Goal: Task Accomplishment & Management: Use online tool/utility

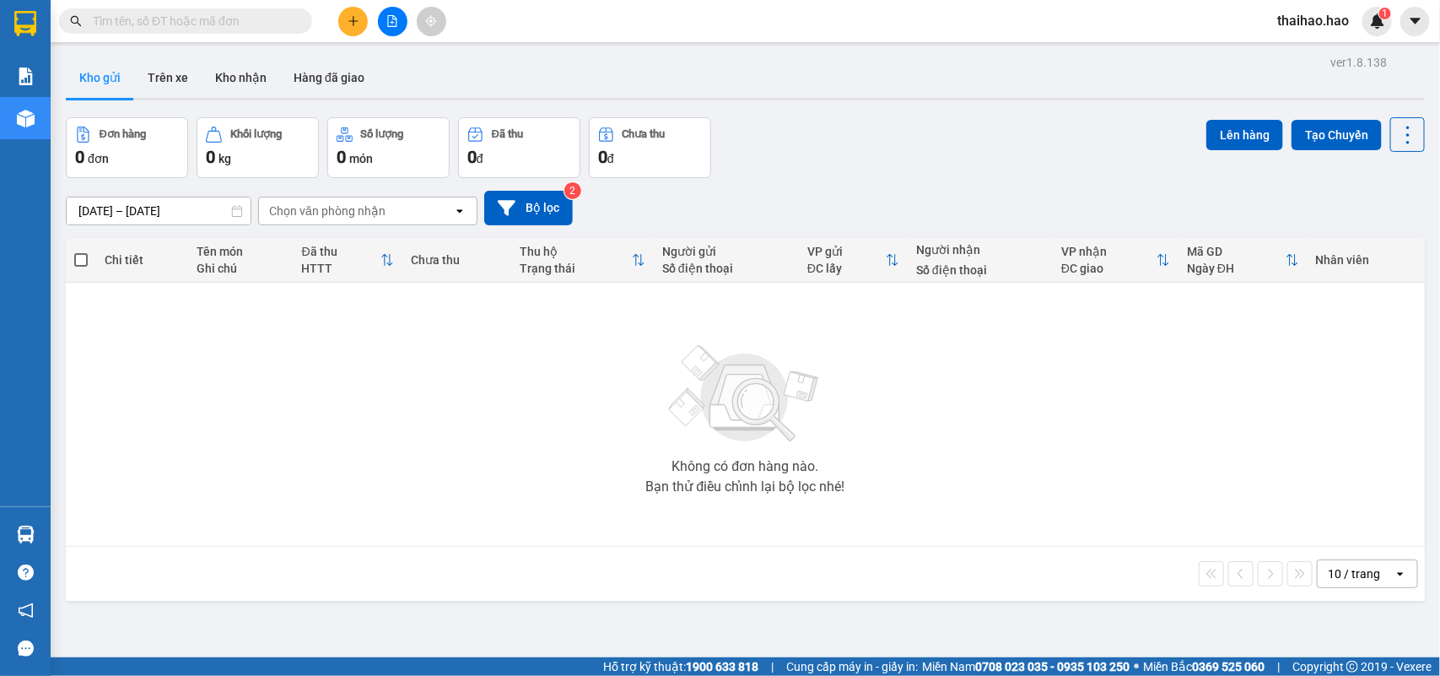
click at [310, 218] on div "Chọn văn phòng nhận" at bounding box center [327, 210] width 116 height 17
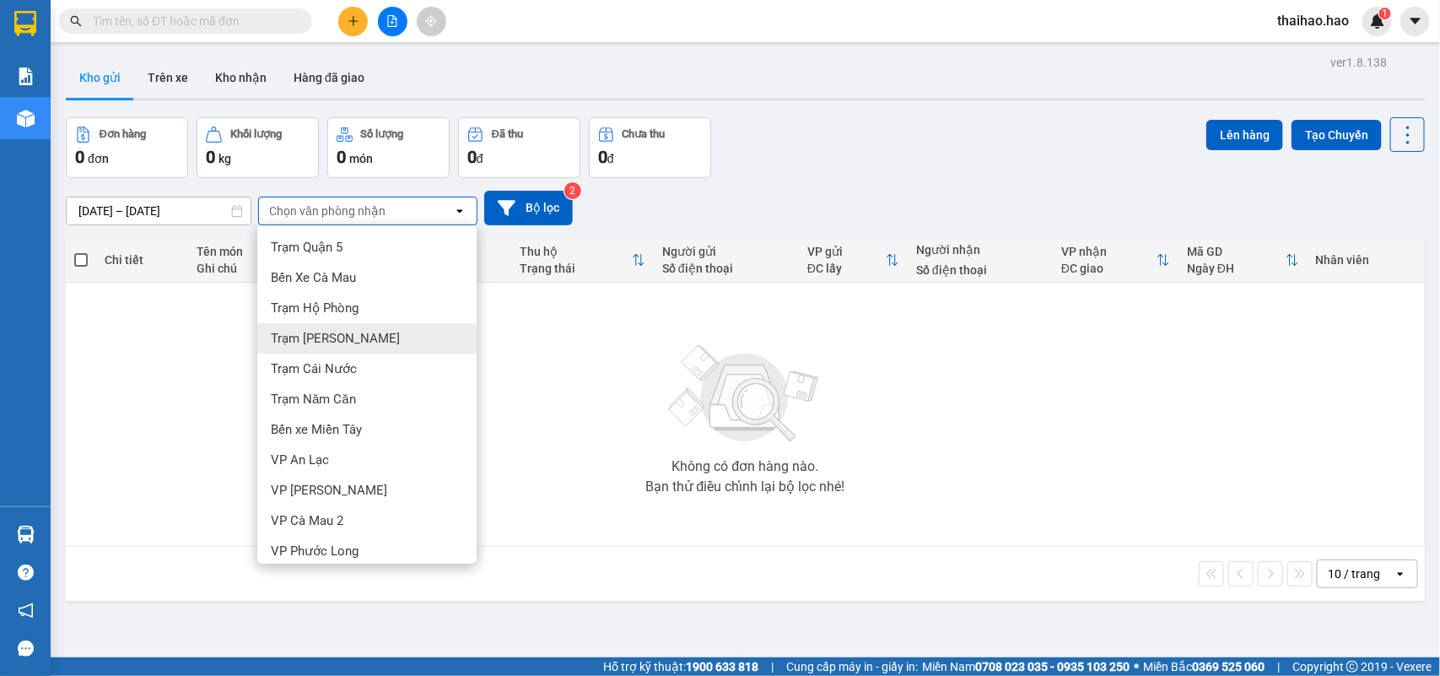
click at [321, 323] on div "Trạm [PERSON_NAME]" at bounding box center [366, 338] width 219 height 30
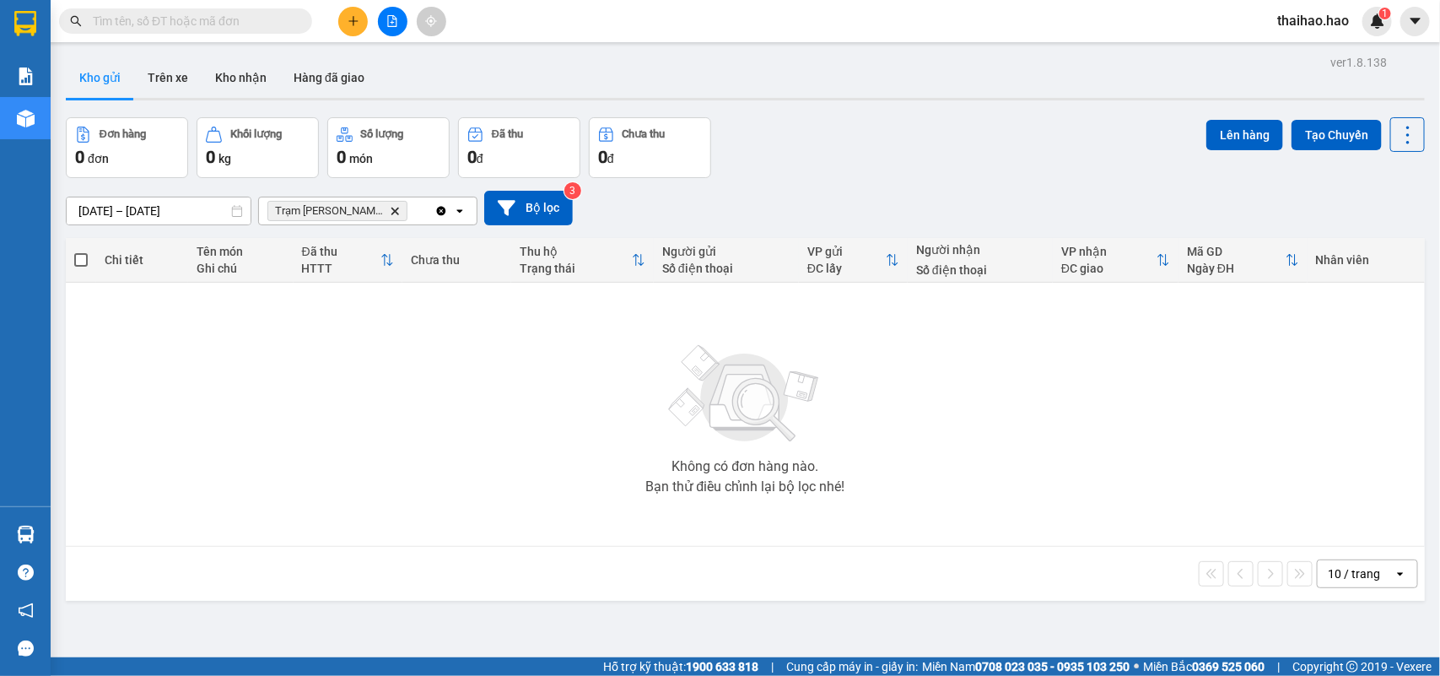
click at [390, 207] on icon "Delete" at bounding box center [395, 211] width 10 height 10
click at [159, 76] on button "Trên xe" at bounding box center [167, 77] width 67 height 40
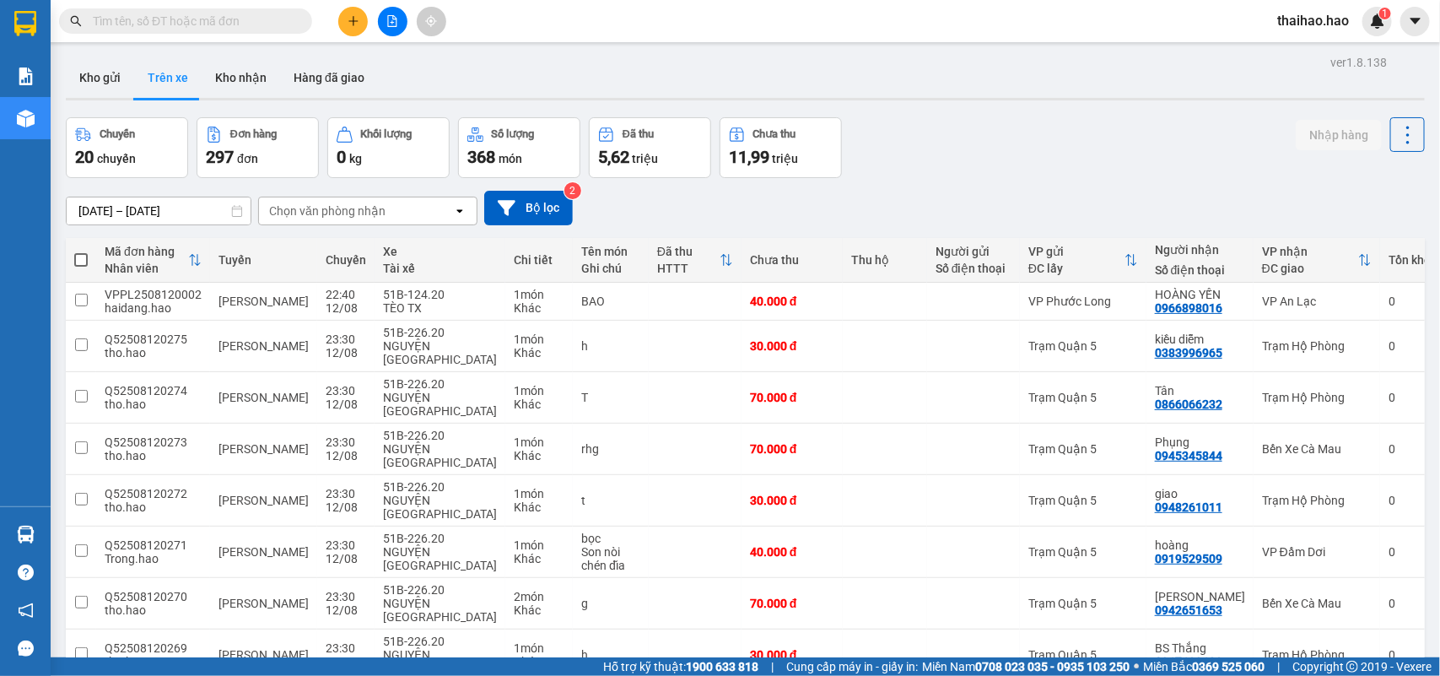
click at [380, 216] on div "Chọn văn phòng nhận" at bounding box center [327, 210] width 116 height 17
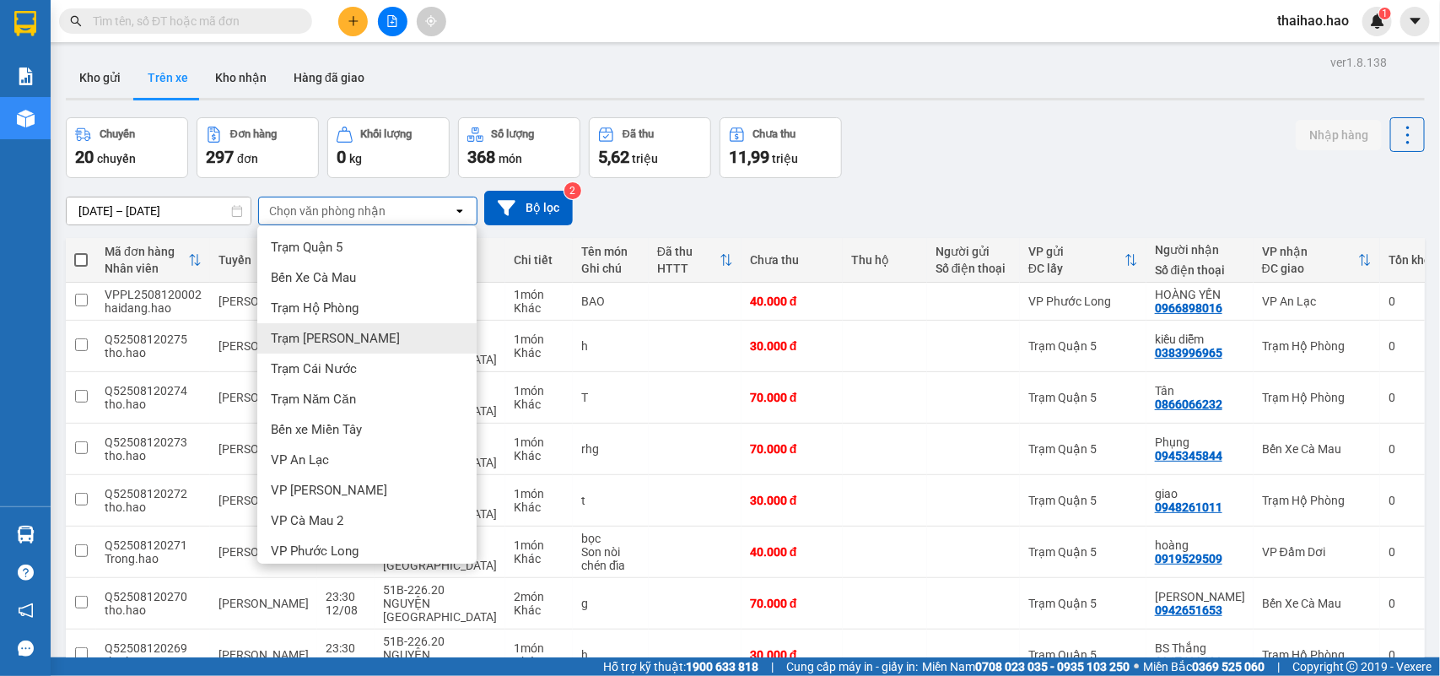
click at [327, 329] on div "Trạm [PERSON_NAME]" at bounding box center [366, 338] width 219 height 30
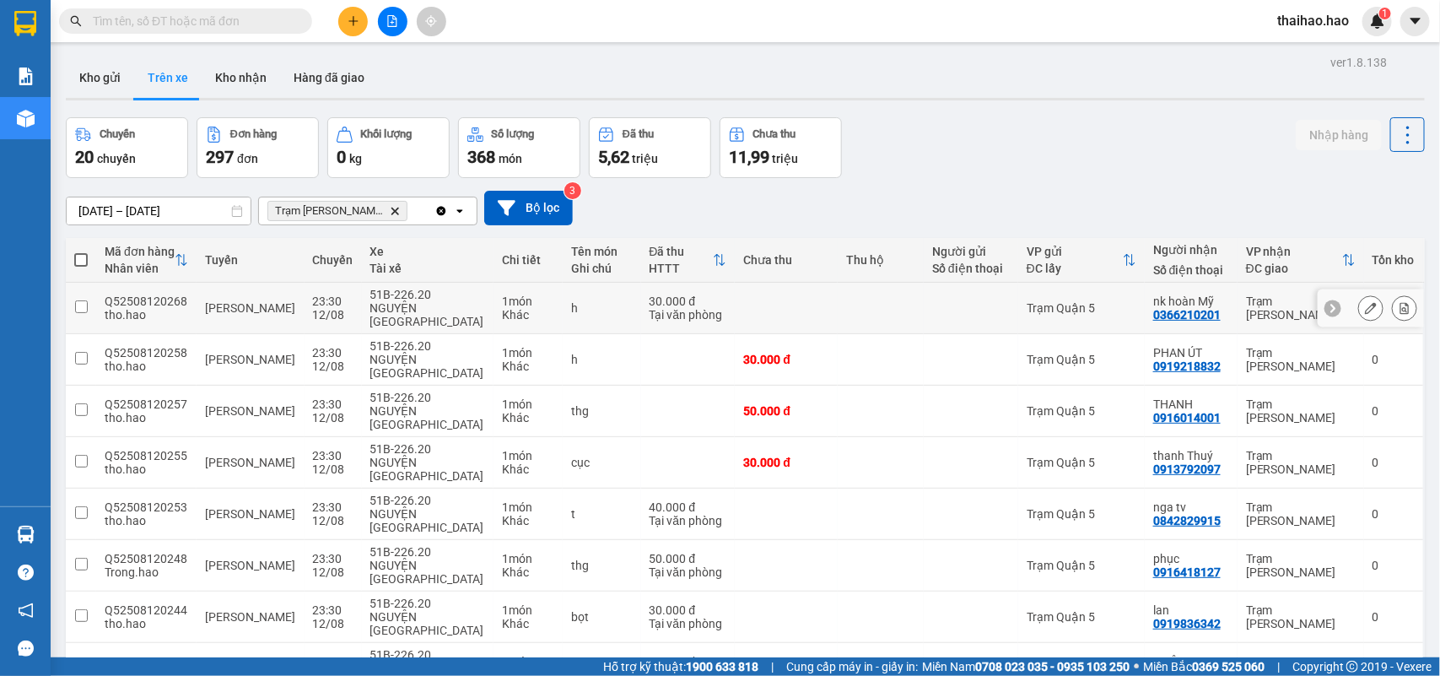
scroll to position [90, 0]
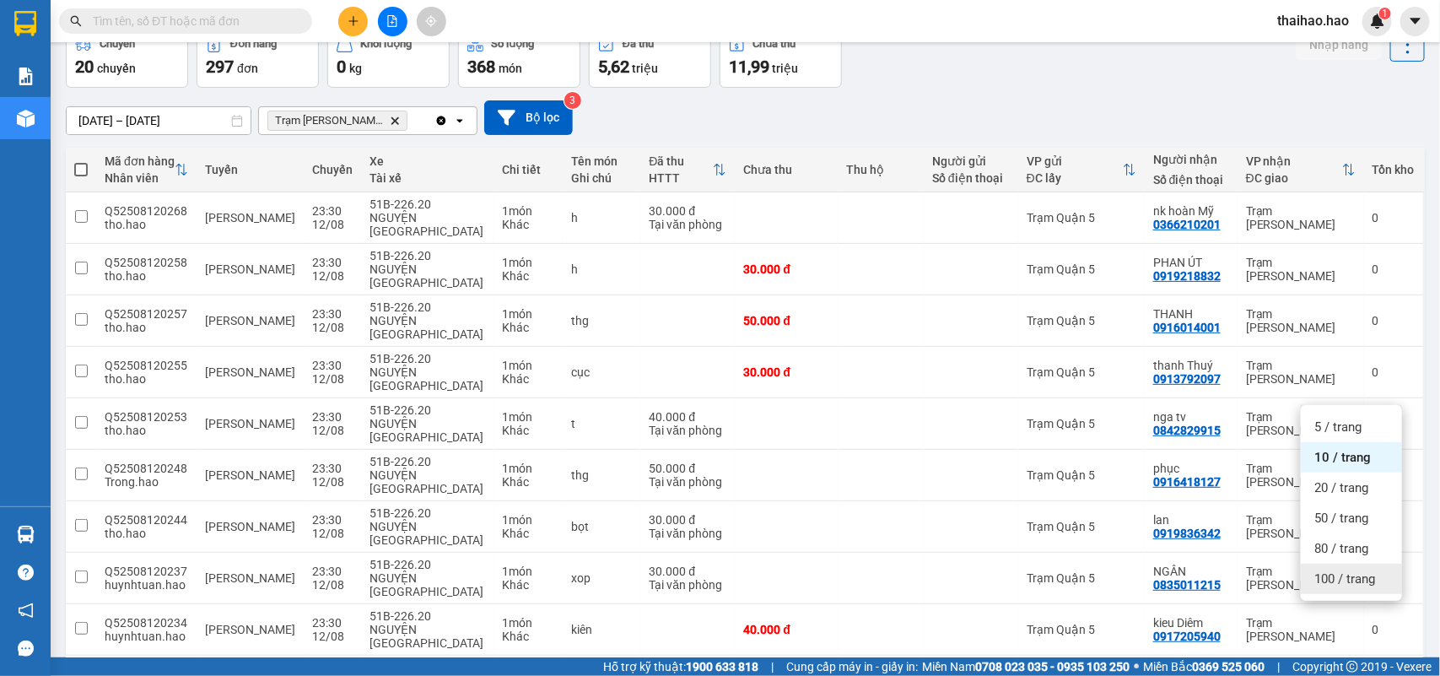
click at [1354, 579] on span "100 / trang" at bounding box center [1344, 578] width 61 height 17
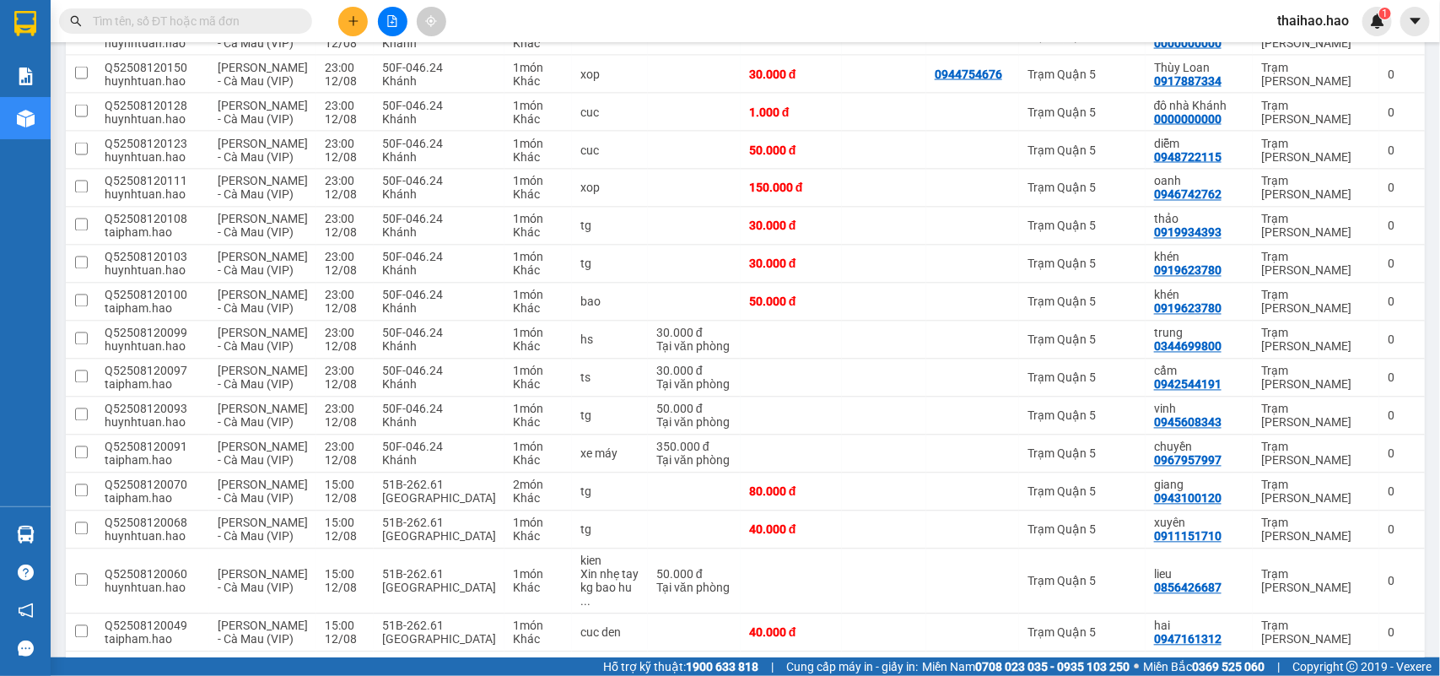
scroll to position [934, 0]
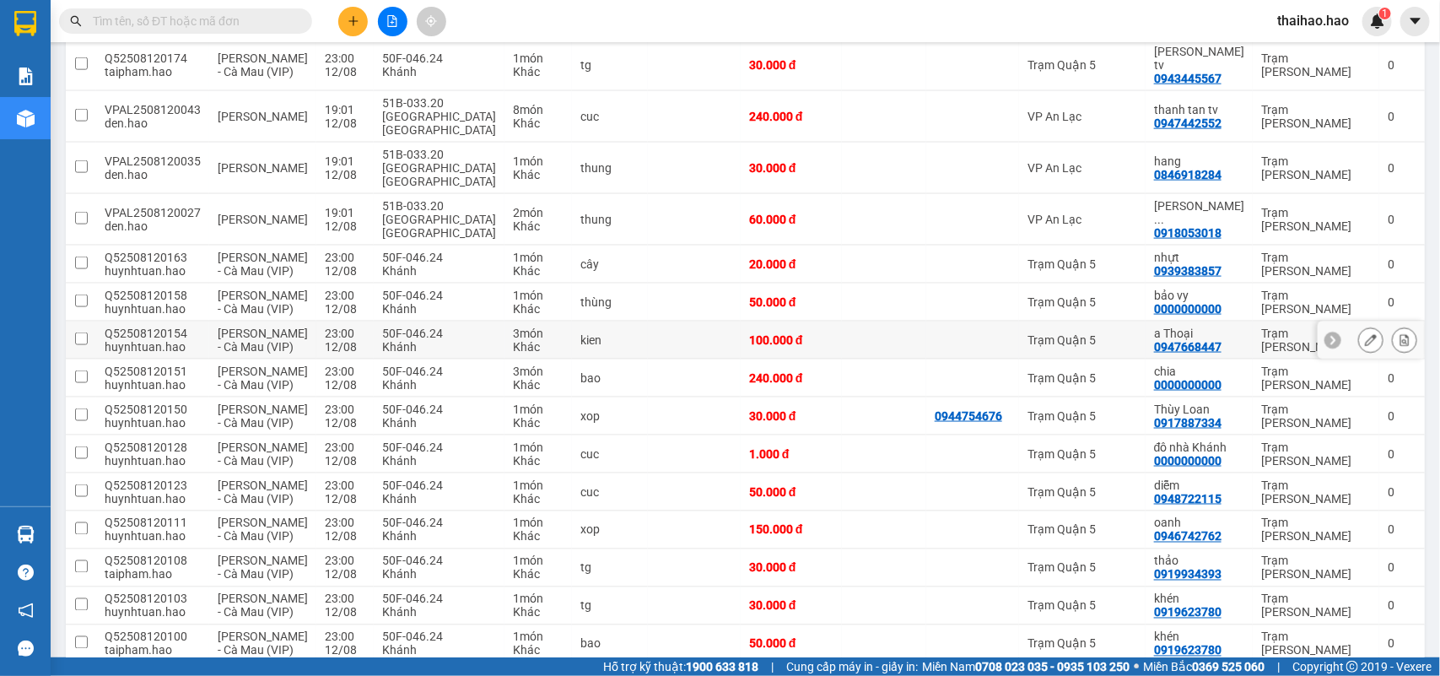
click at [926, 321] on td at bounding box center [972, 340] width 93 height 38
checkbox input "true"
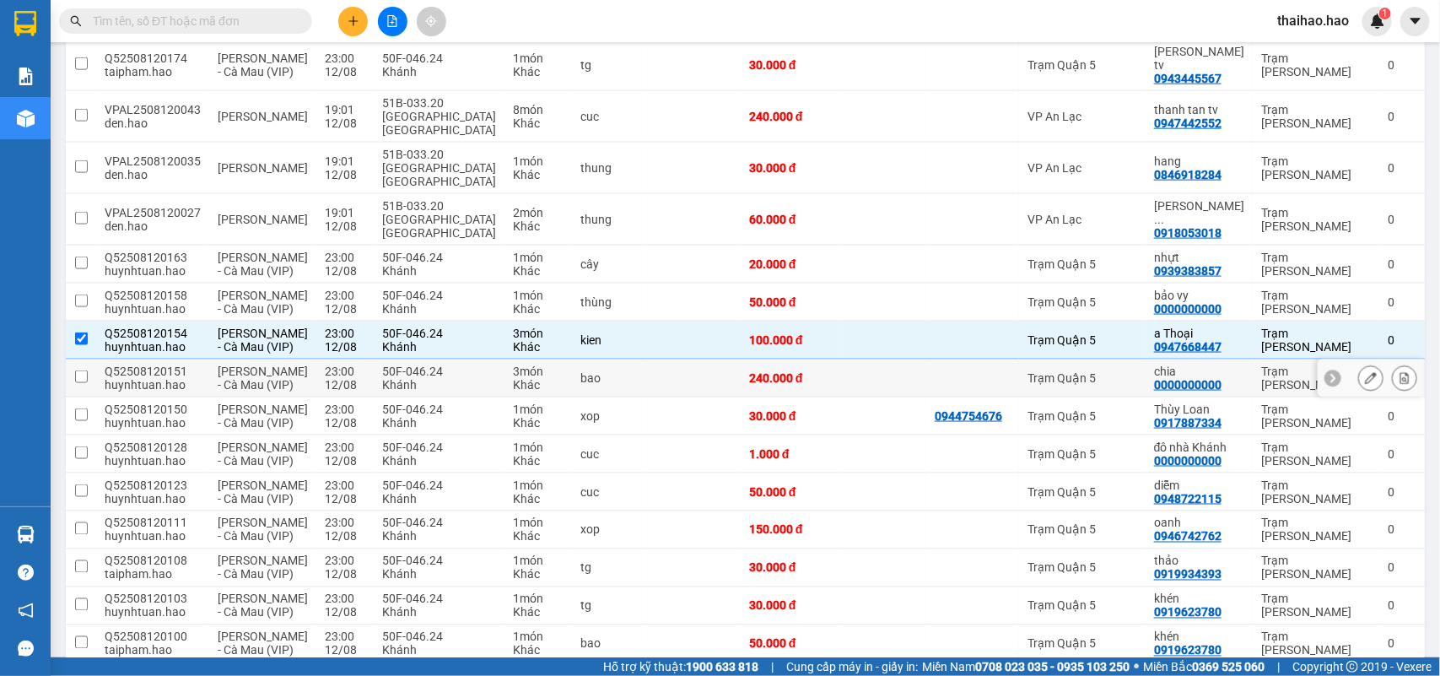
click at [926, 359] on td at bounding box center [972, 378] width 93 height 38
checkbox input "true"
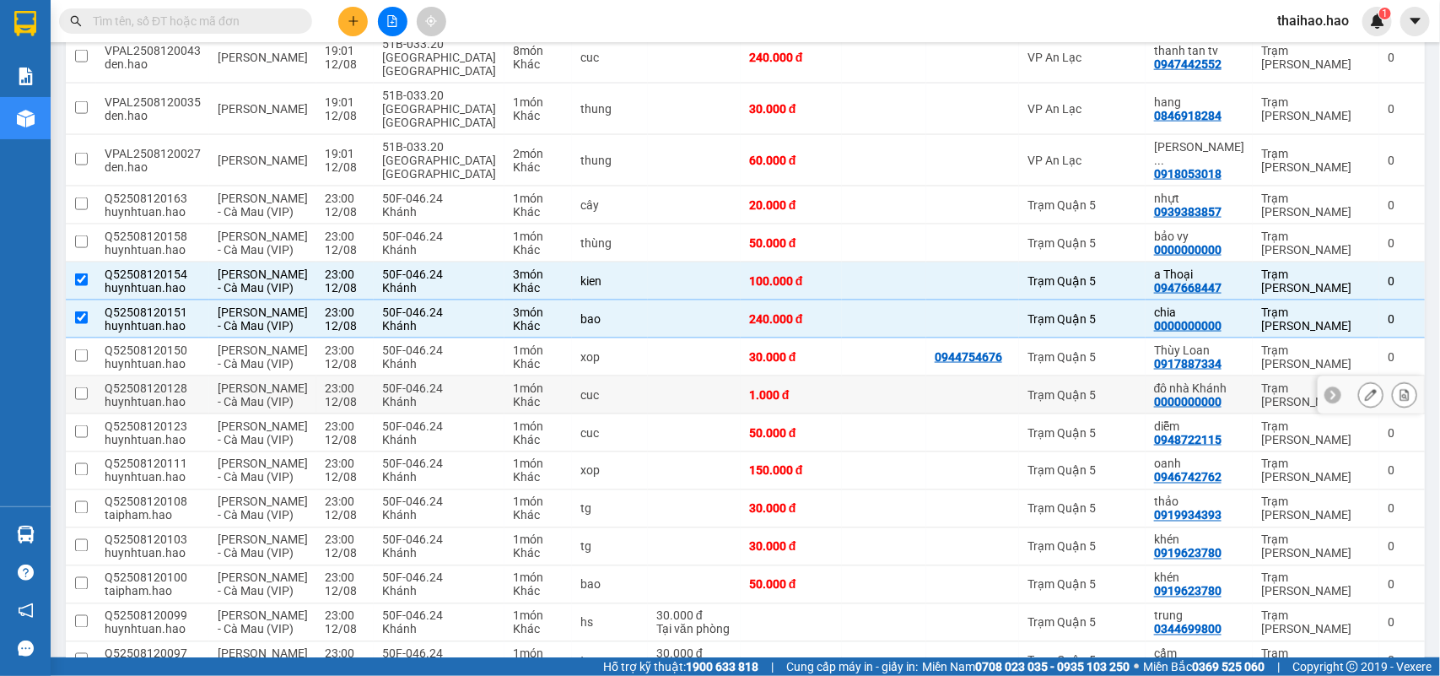
scroll to position [1039, 0]
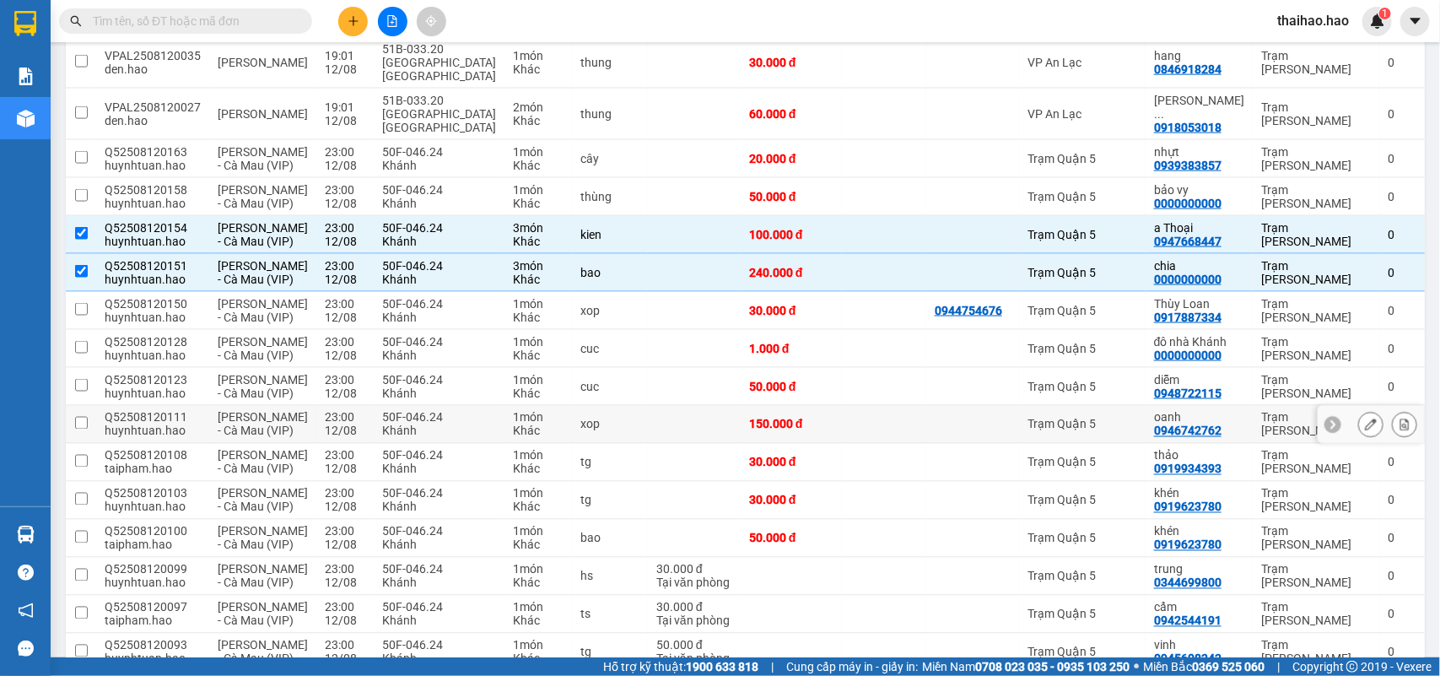
click at [848, 444] on td at bounding box center [884, 425] width 84 height 38
checkbox input "true"
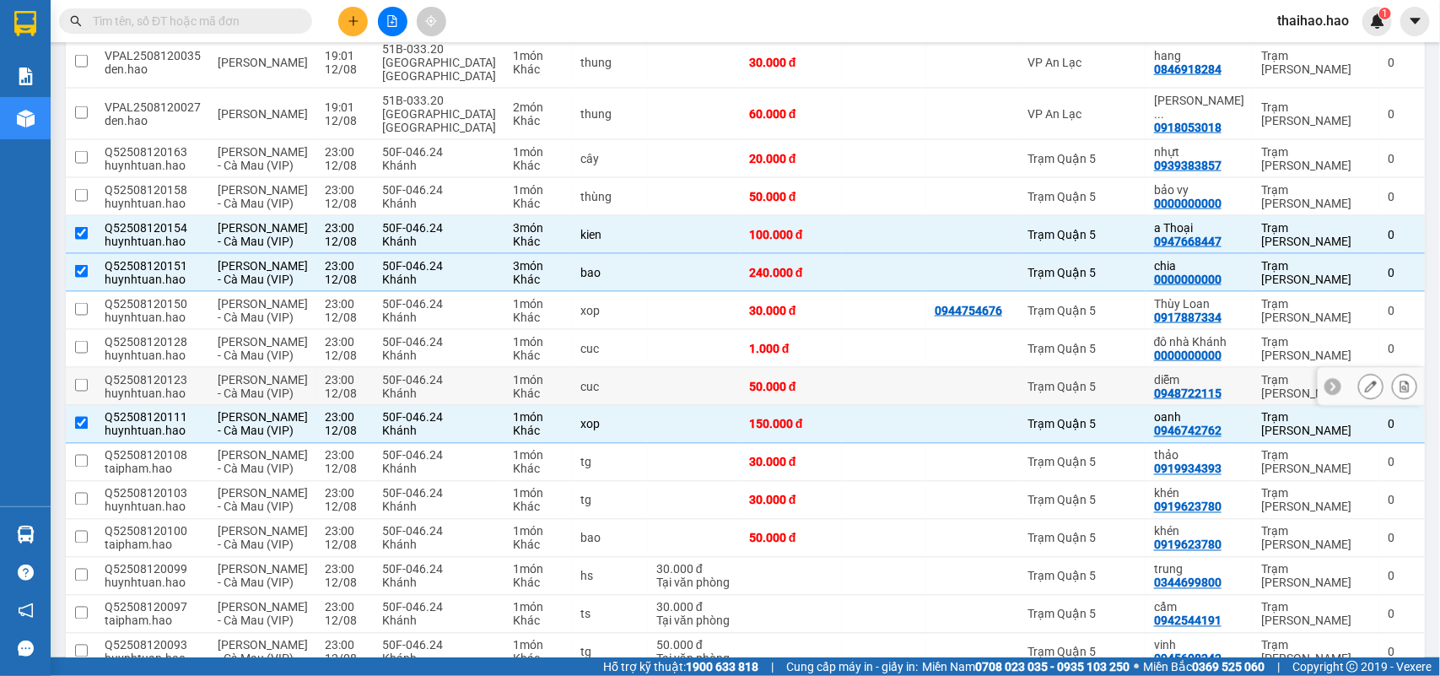
click at [848, 396] on td at bounding box center [884, 387] width 84 height 38
checkbox input "true"
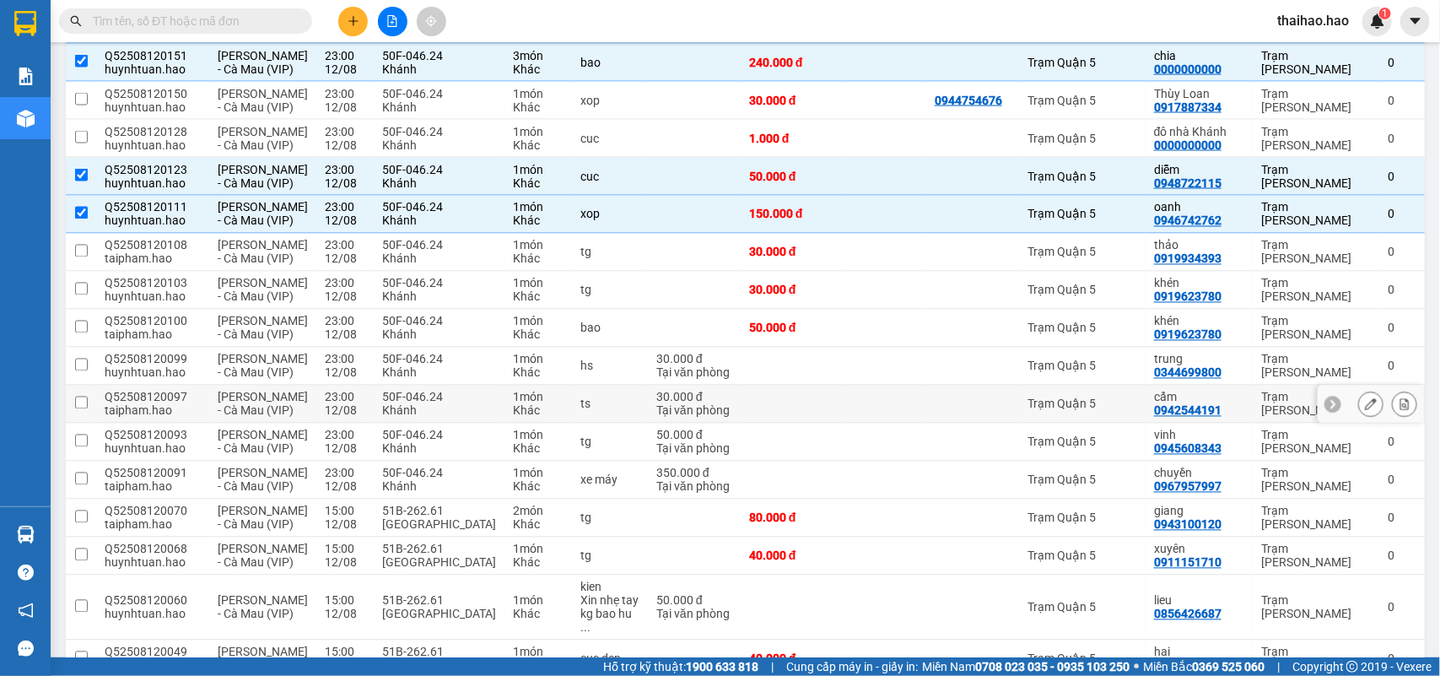
scroll to position [1250, 0]
click at [842, 309] on td at bounding box center [884, 290] width 84 height 38
checkbox input "true"
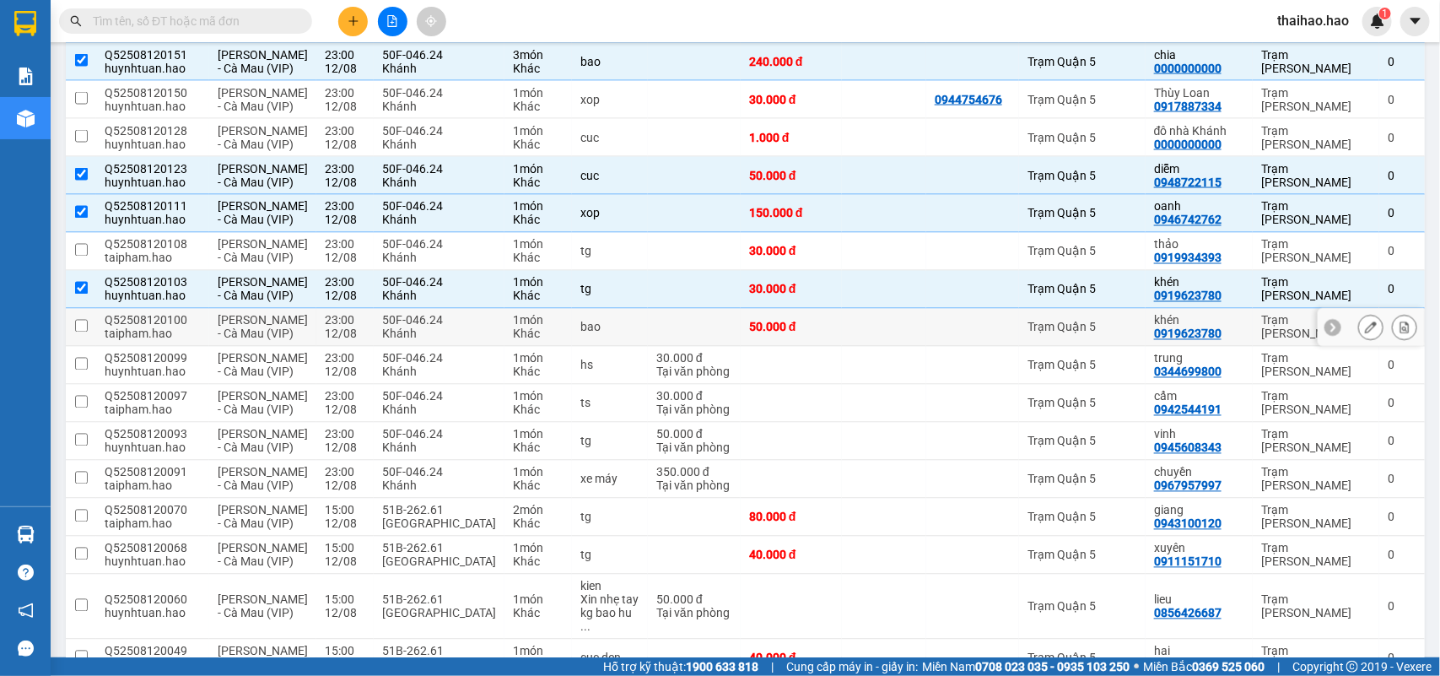
click at [858, 347] on td at bounding box center [884, 328] width 84 height 38
checkbox input "true"
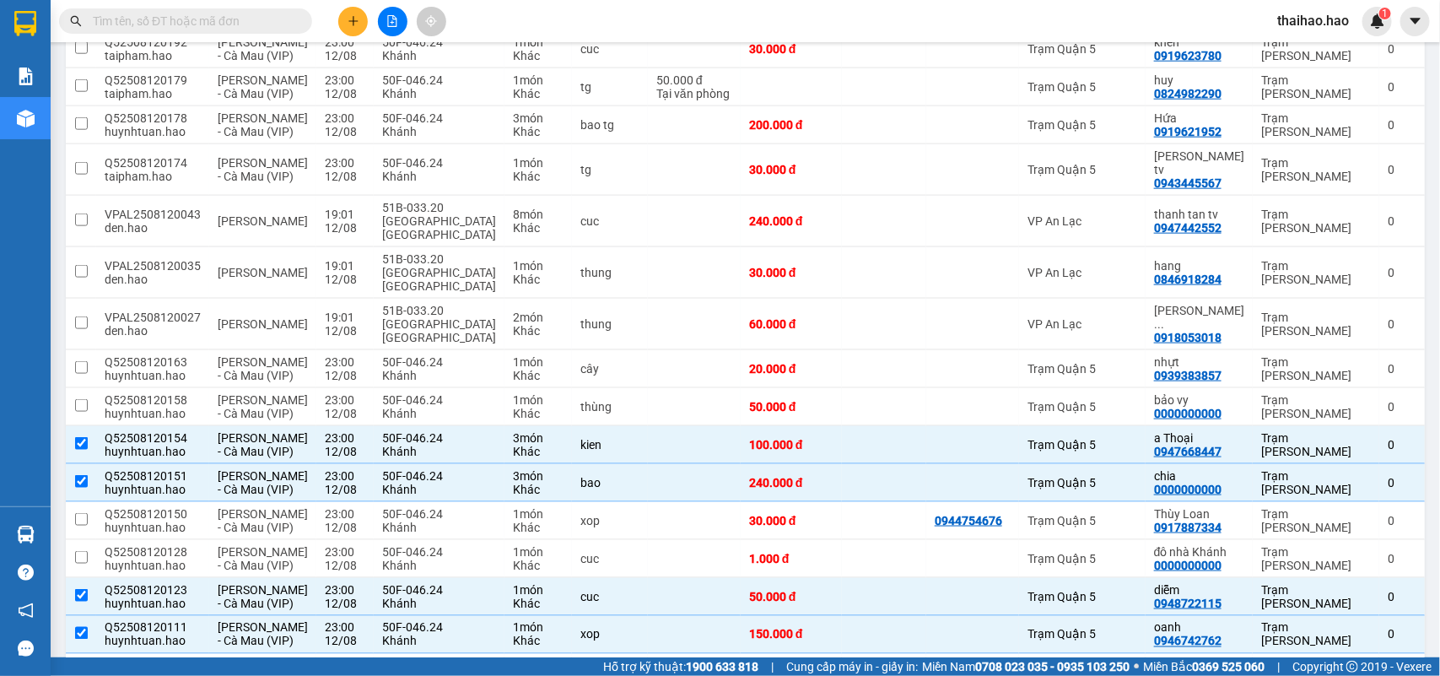
scroll to position [828, 0]
click at [863, 299] on td at bounding box center [884, 324] width 84 height 51
checkbox input "true"
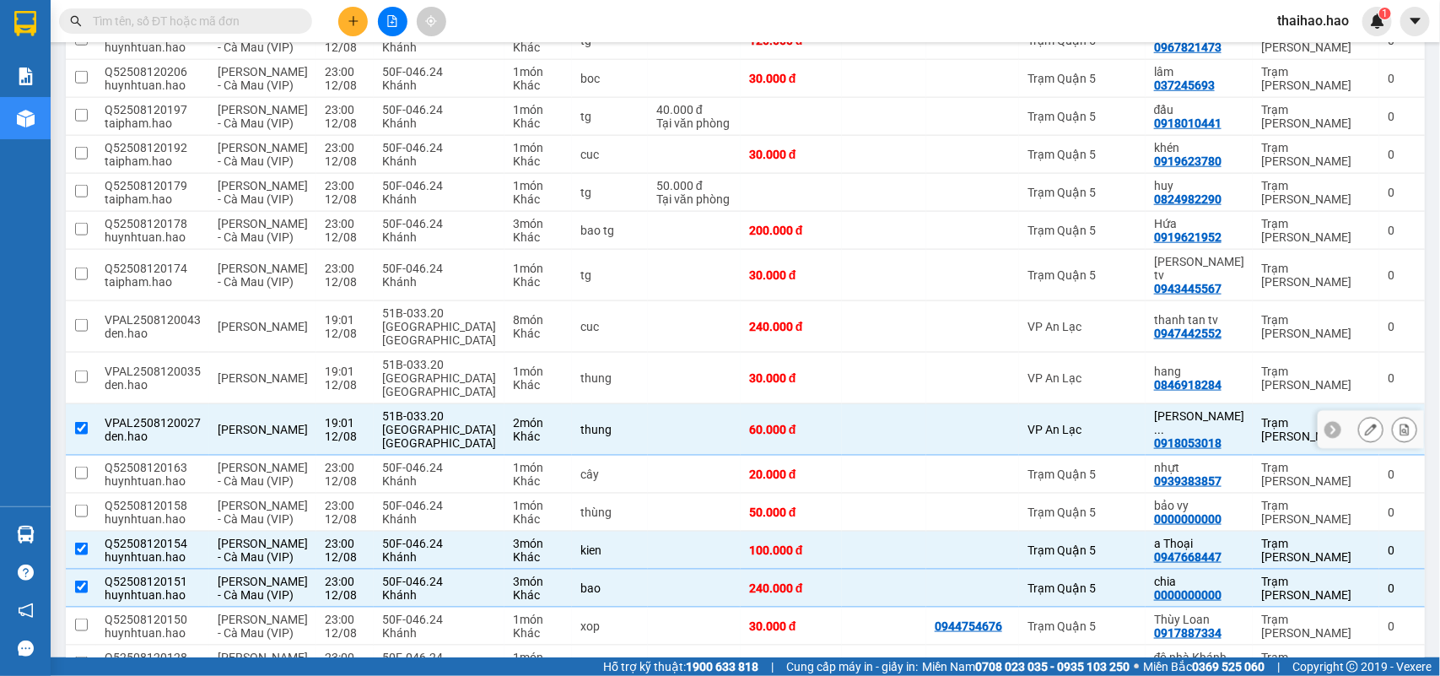
scroll to position [723, 0]
click at [865, 456] on td at bounding box center [884, 475] width 84 height 38
checkbox input "true"
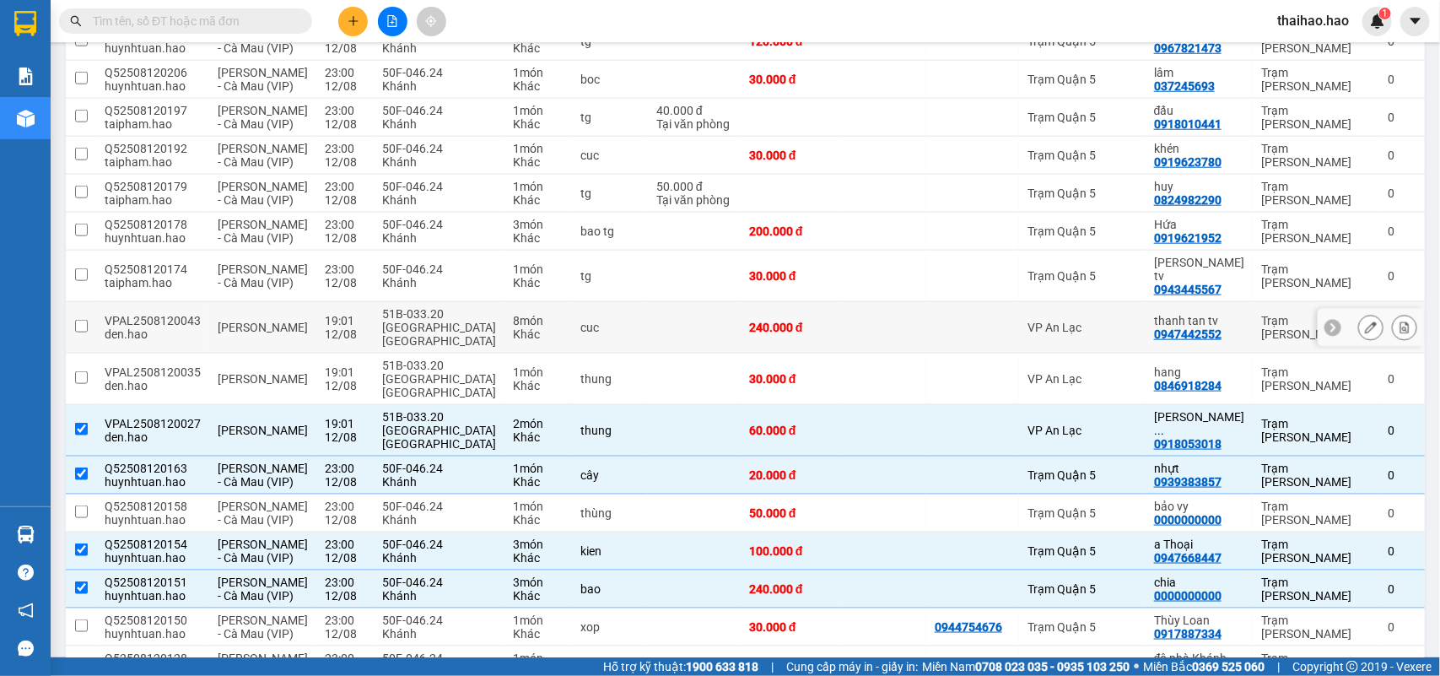
click at [871, 302] on td at bounding box center [884, 327] width 84 height 51
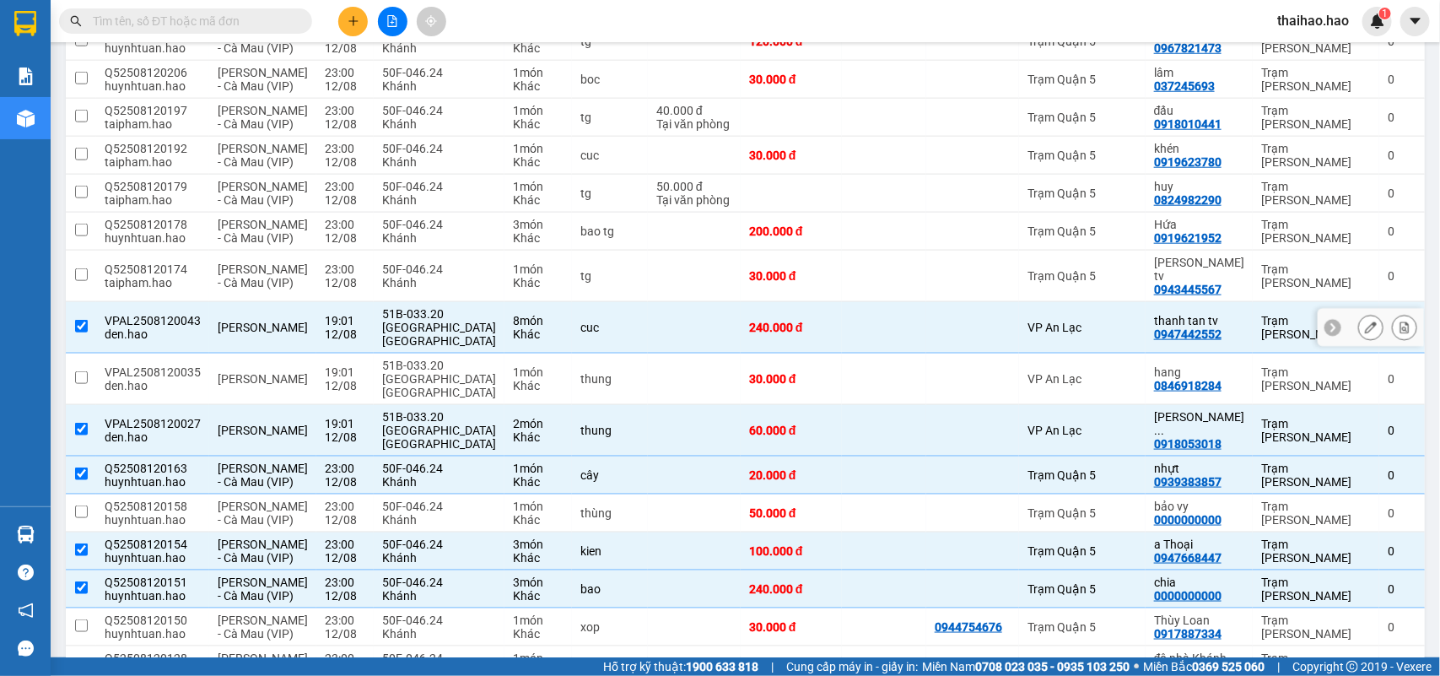
checkbox input "true"
click at [880, 251] on td at bounding box center [884, 275] width 84 height 51
checkbox input "true"
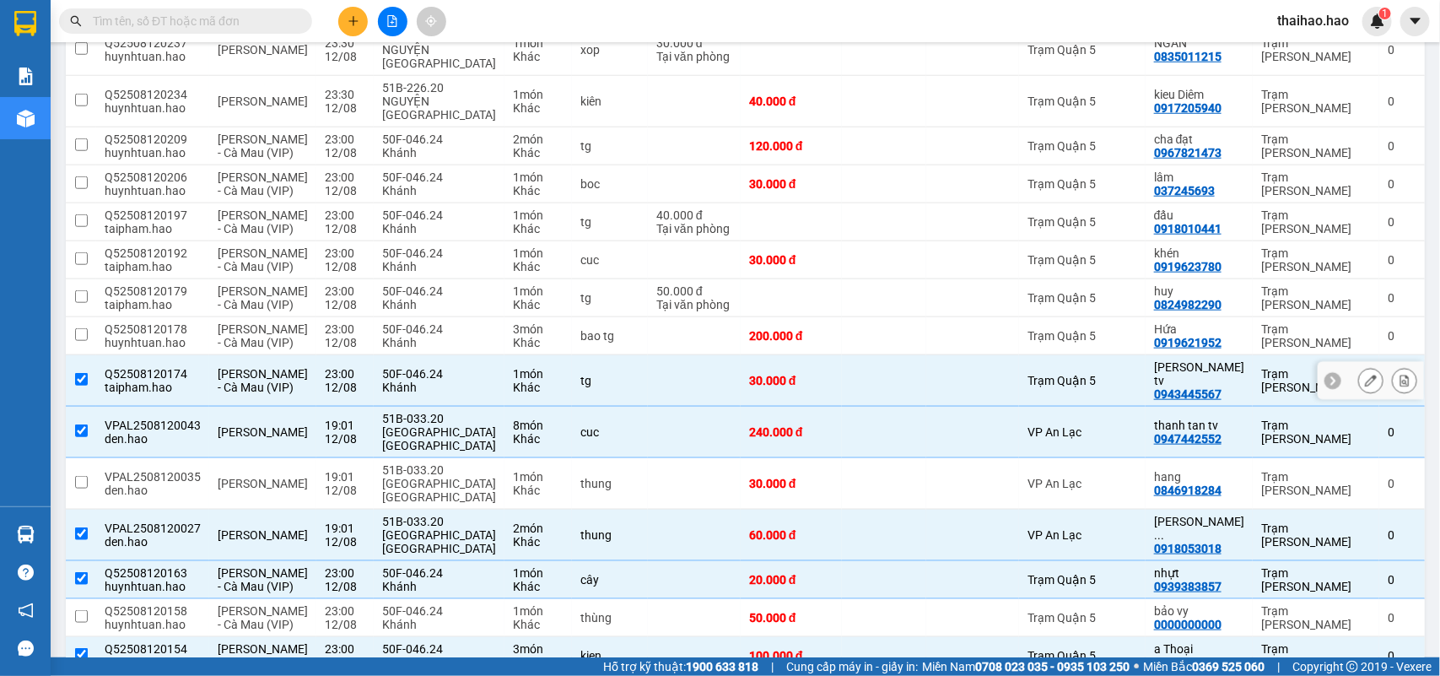
scroll to position [617, 0]
click at [874, 318] on td at bounding box center [884, 337] width 84 height 38
checkbox input "true"
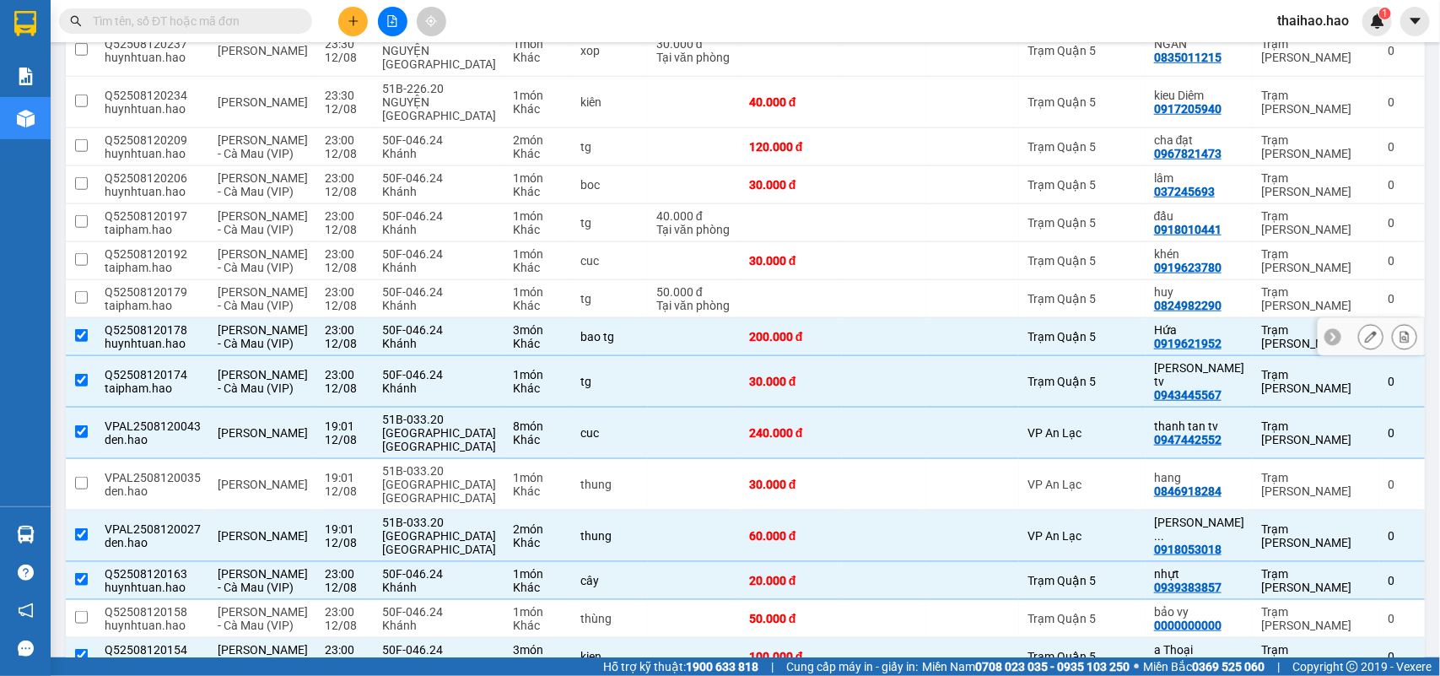
scroll to position [512, 0]
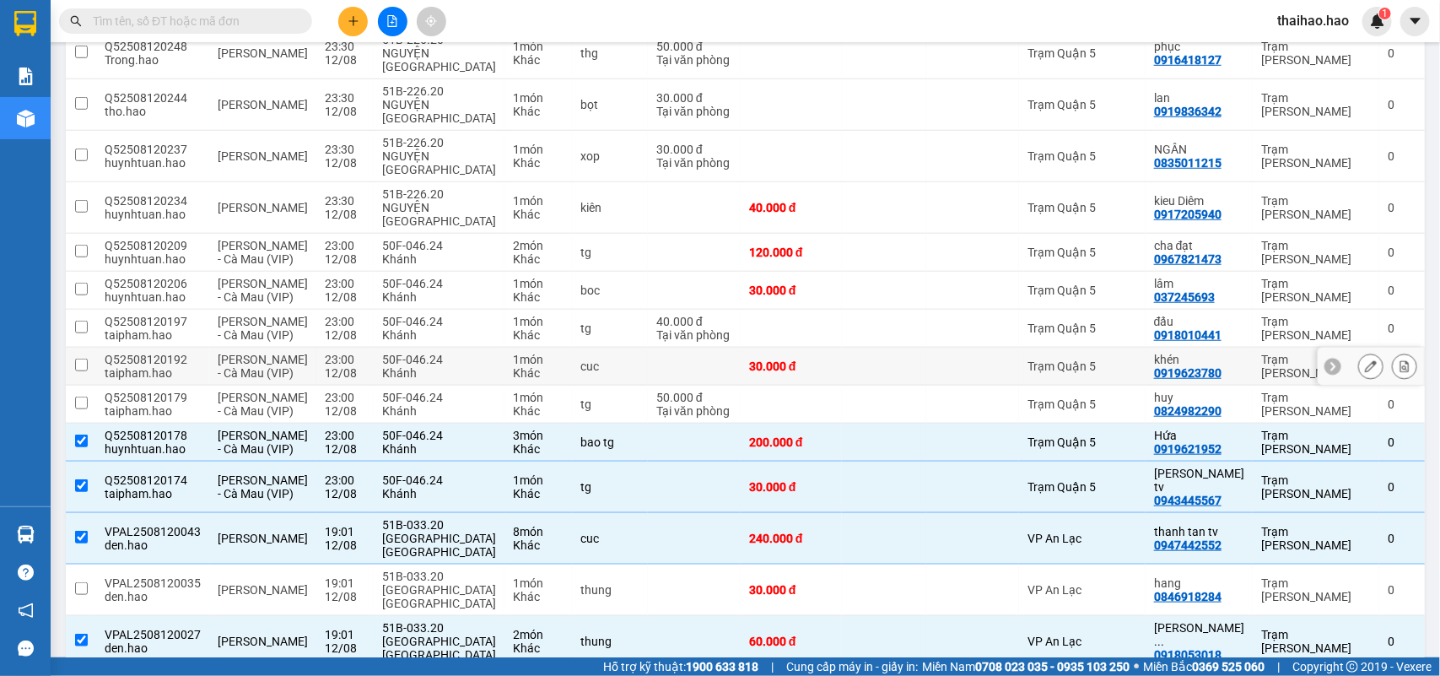
click at [874, 347] on td at bounding box center [884, 366] width 84 height 38
checkbox input "true"
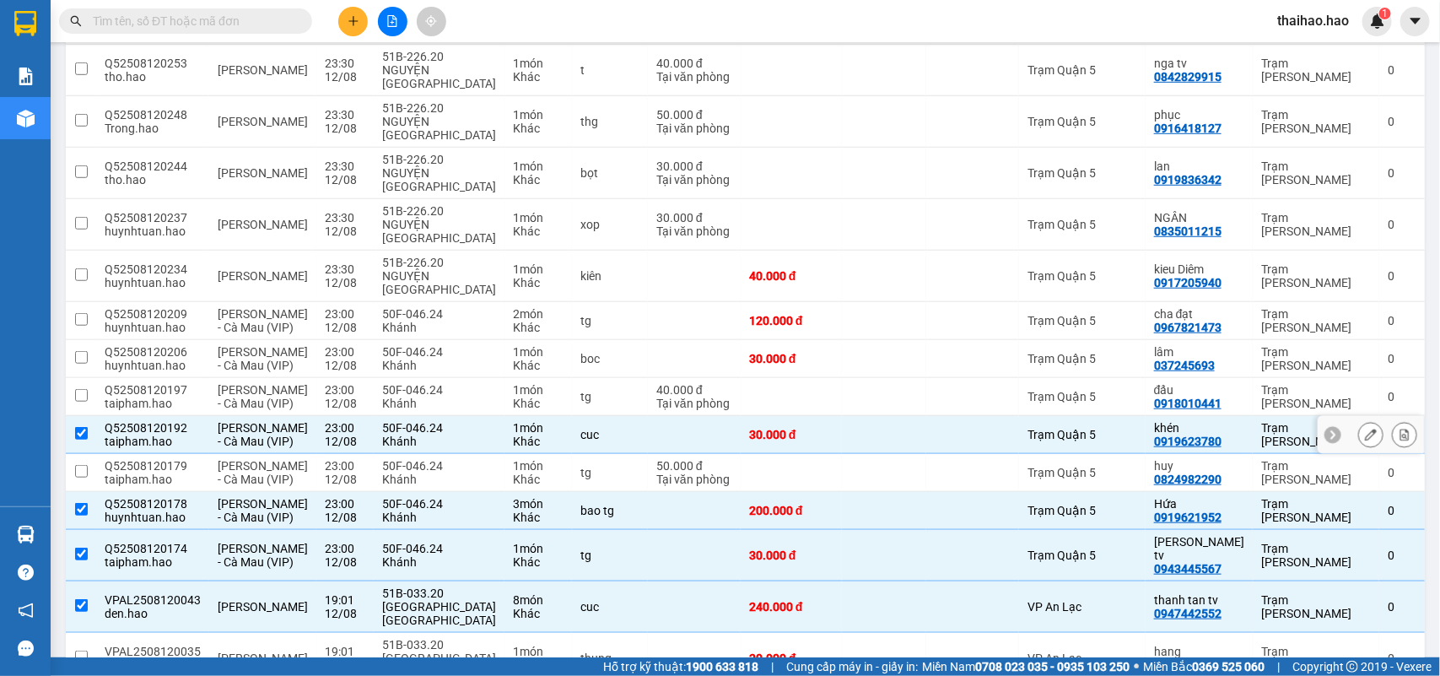
scroll to position [407, 0]
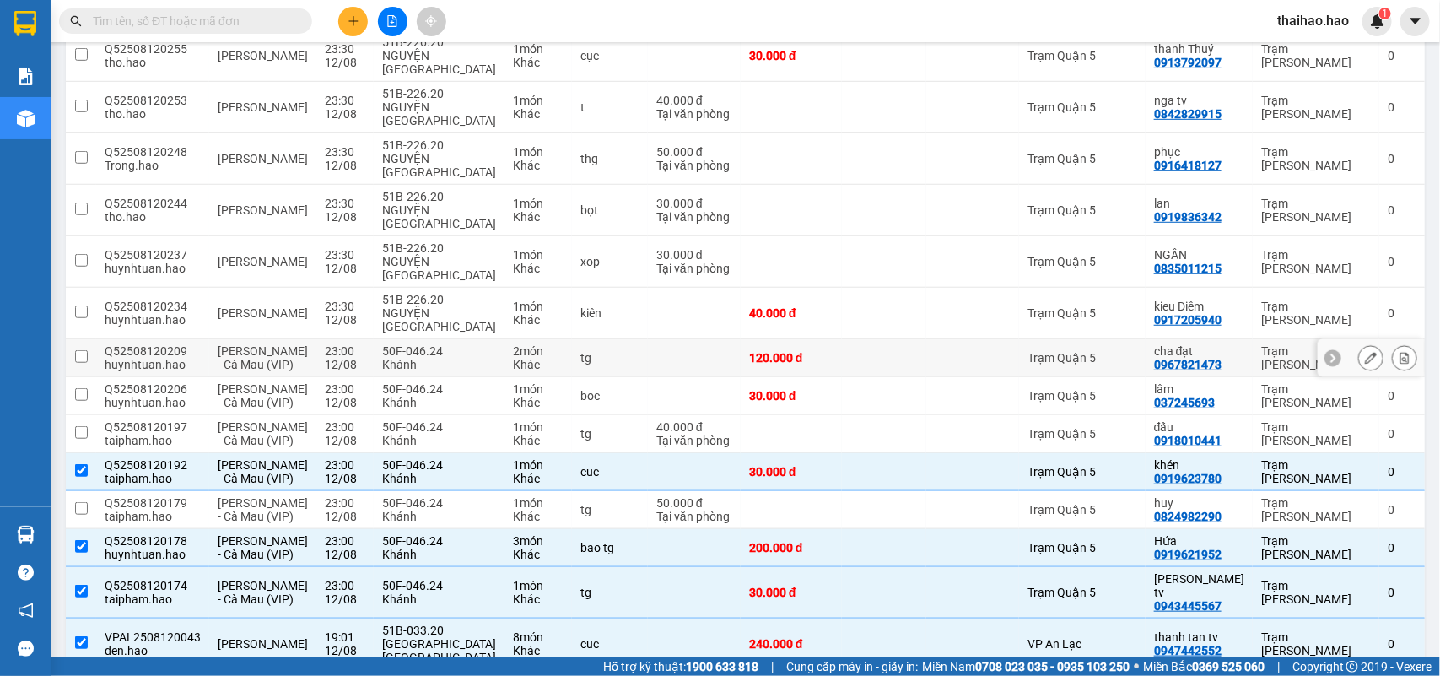
click at [874, 339] on td at bounding box center [884, 358] width 84 height 38
checkbox input "true"
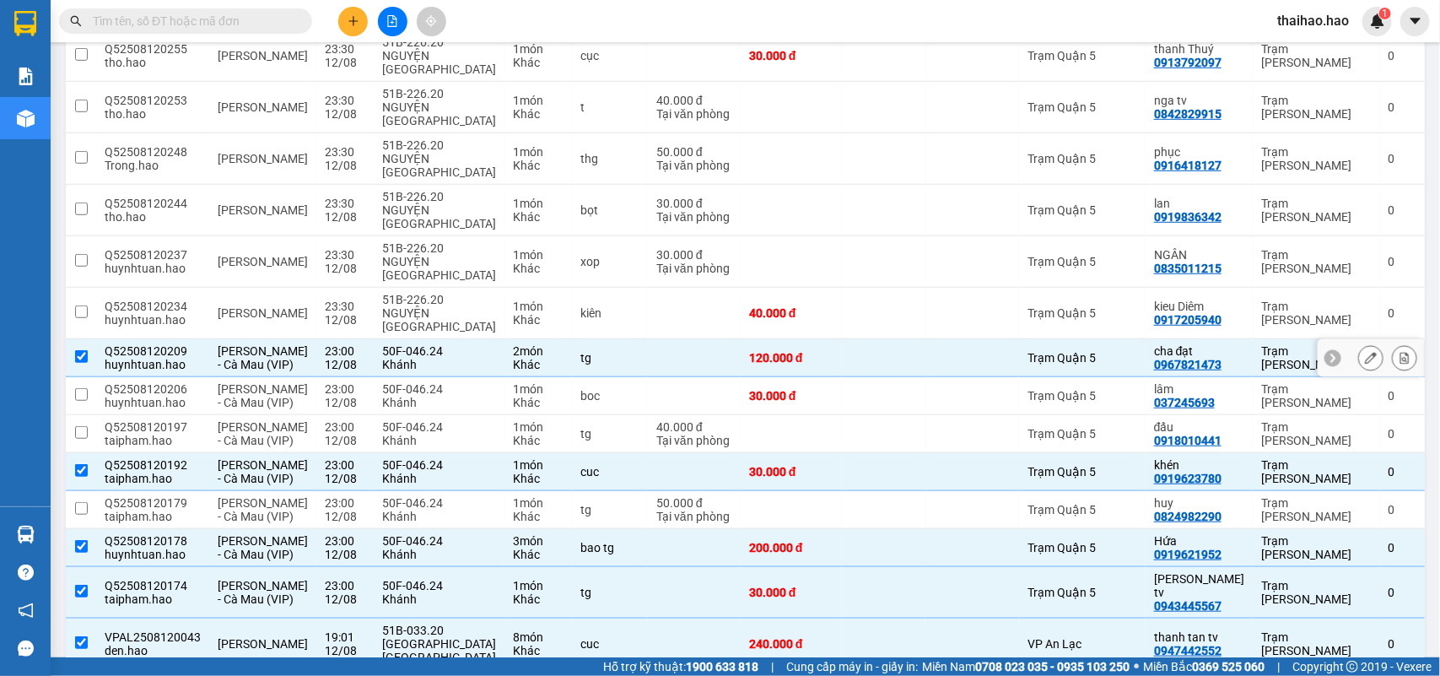
scroll to position [301, 0]
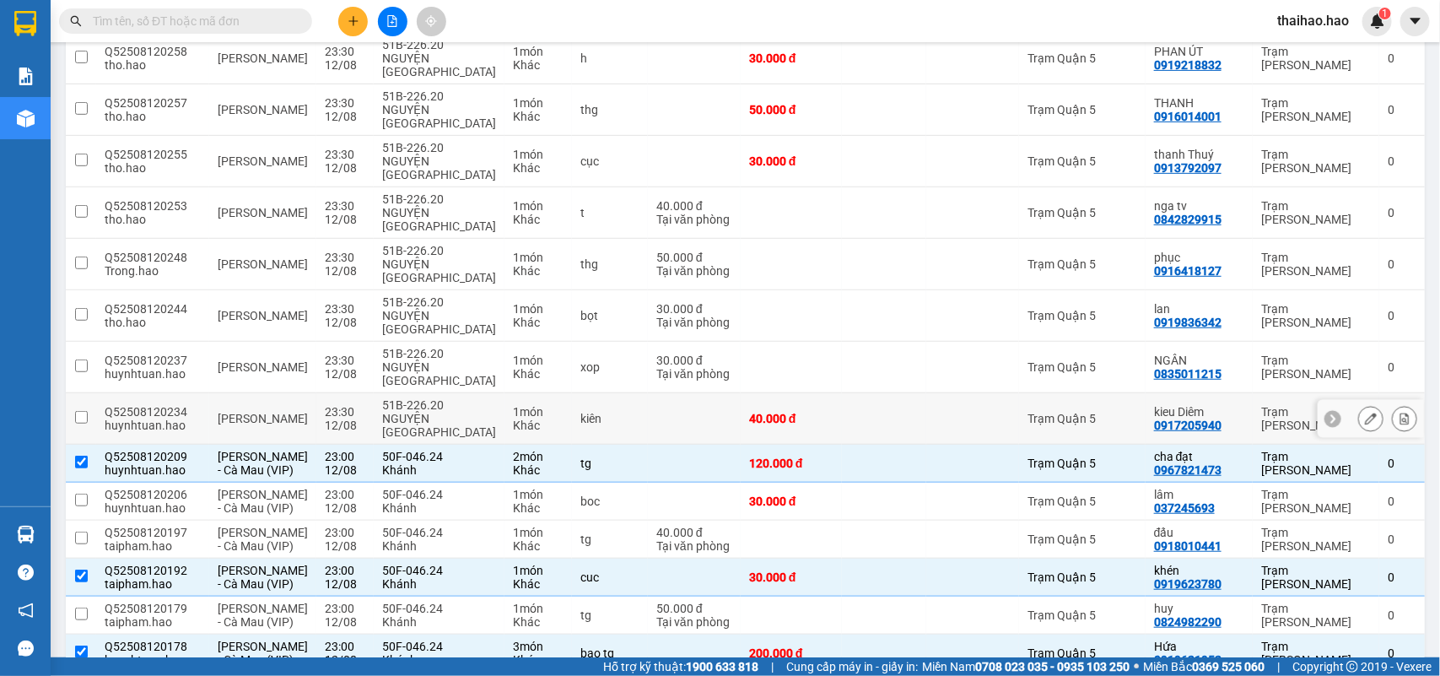
click at [890, 393] on td at bounding box center [884, 418] width 84 height 51
checkbox input "true"
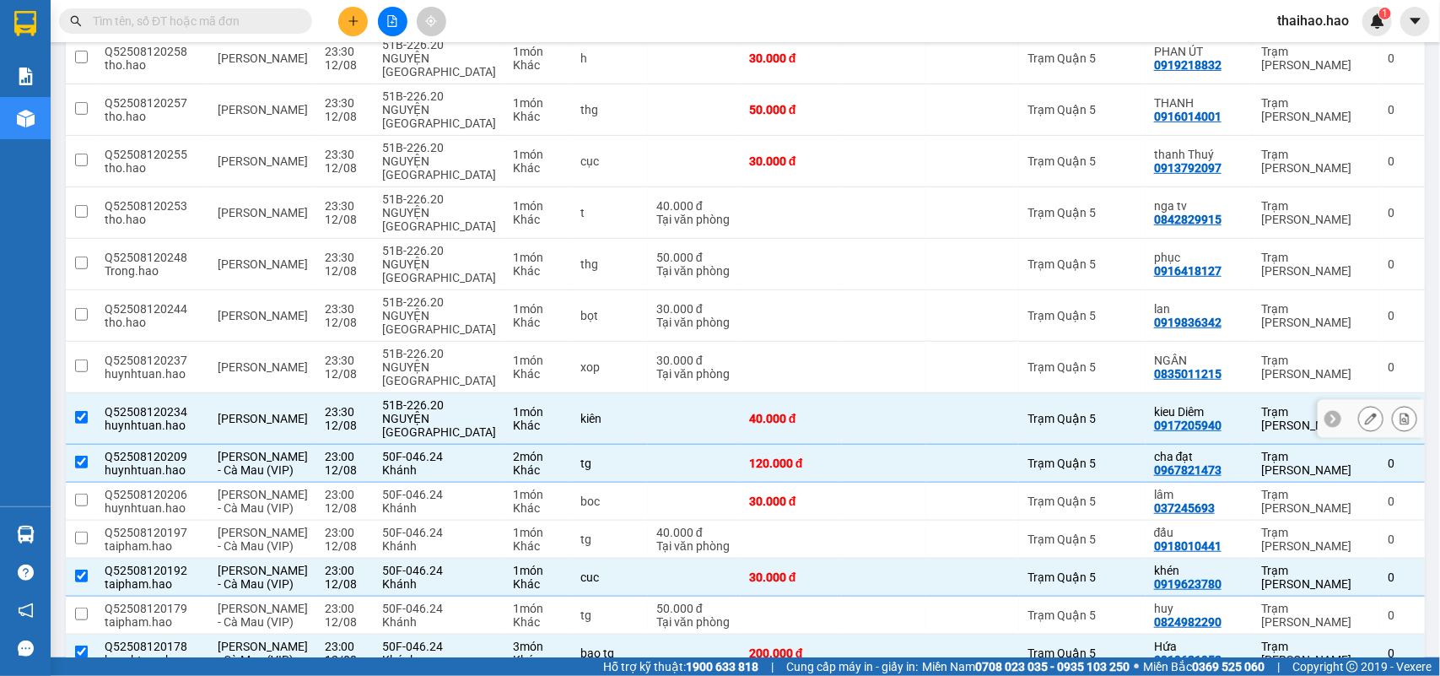
scroll to position [196, 0]
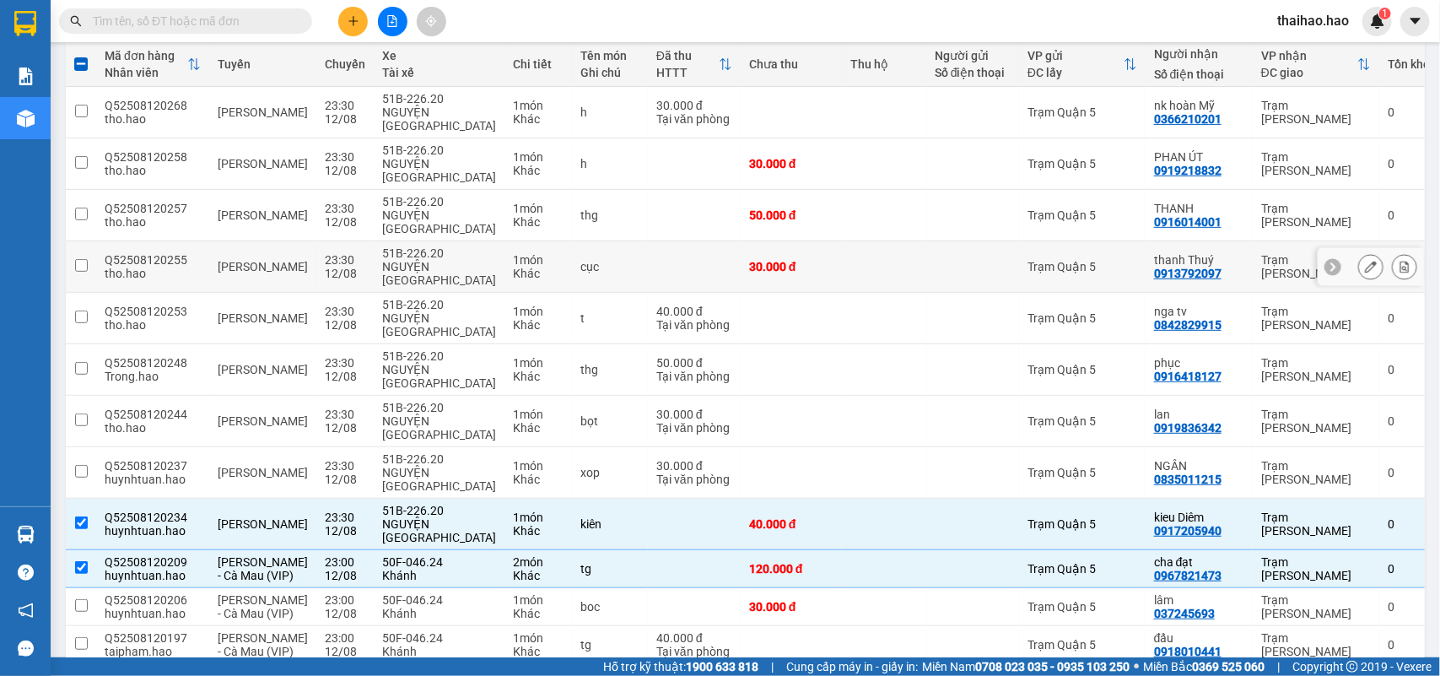
click at [883, 241] on td at bounding box center [884, 266] width 84 height 51
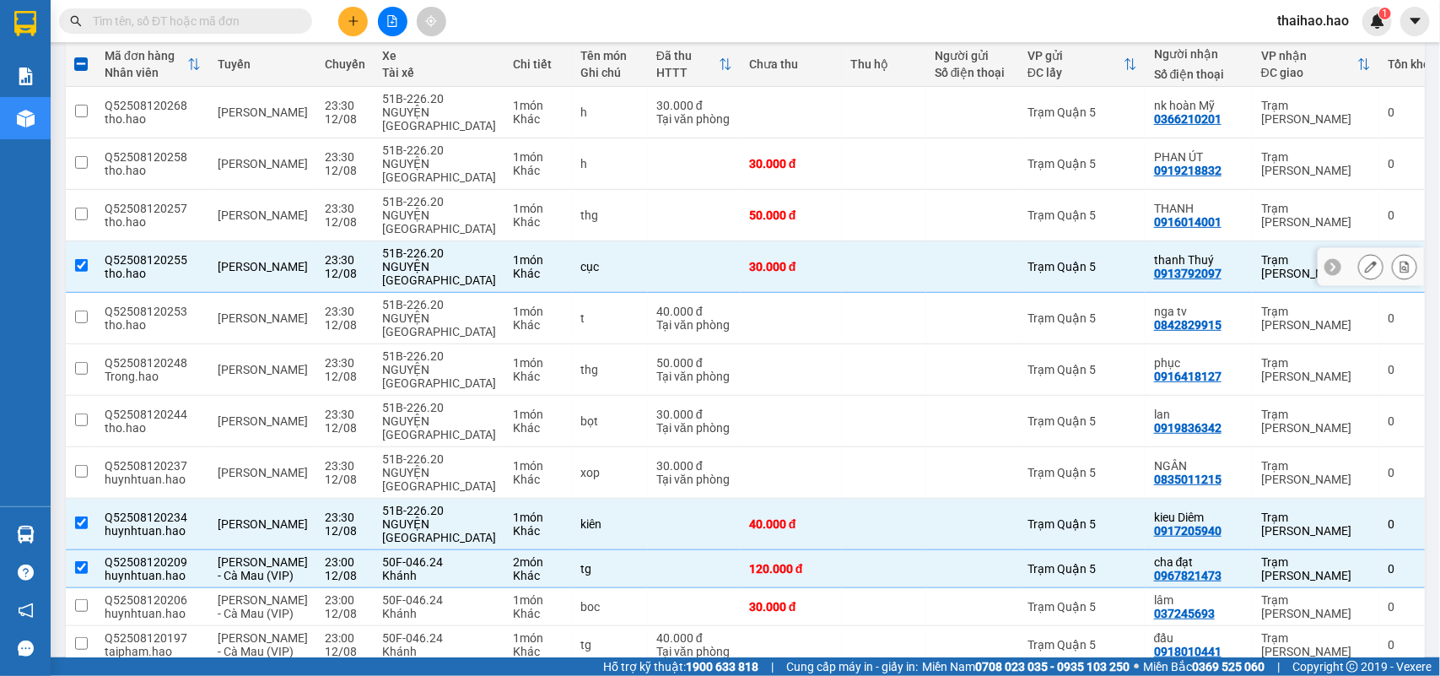
click at [883, 241] on td at bounding box center [884, 266] width 84 height 51
checkbox input "false"
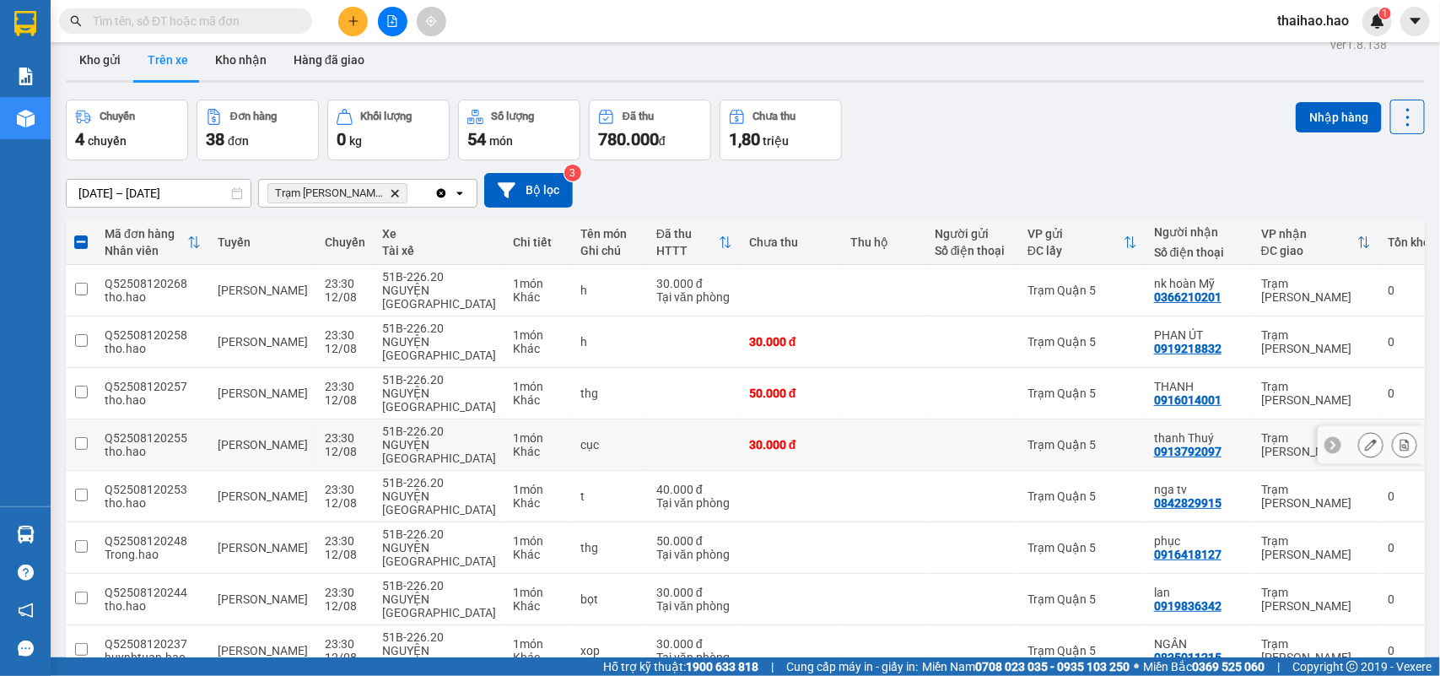
scroll to position [0, 0]
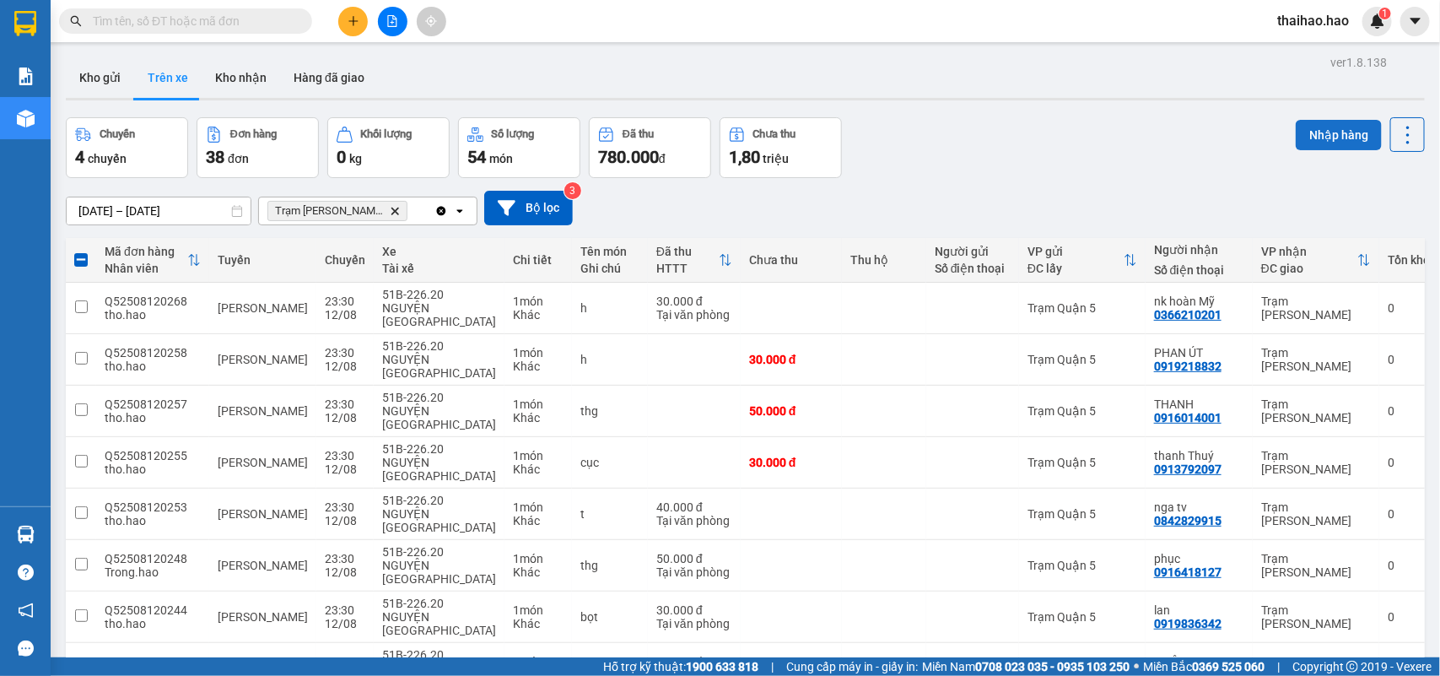
click at [1327, 136] on button "Nhập hàng" at bounding box center [1338, 135] width 86 height 30
checkbox input "false"
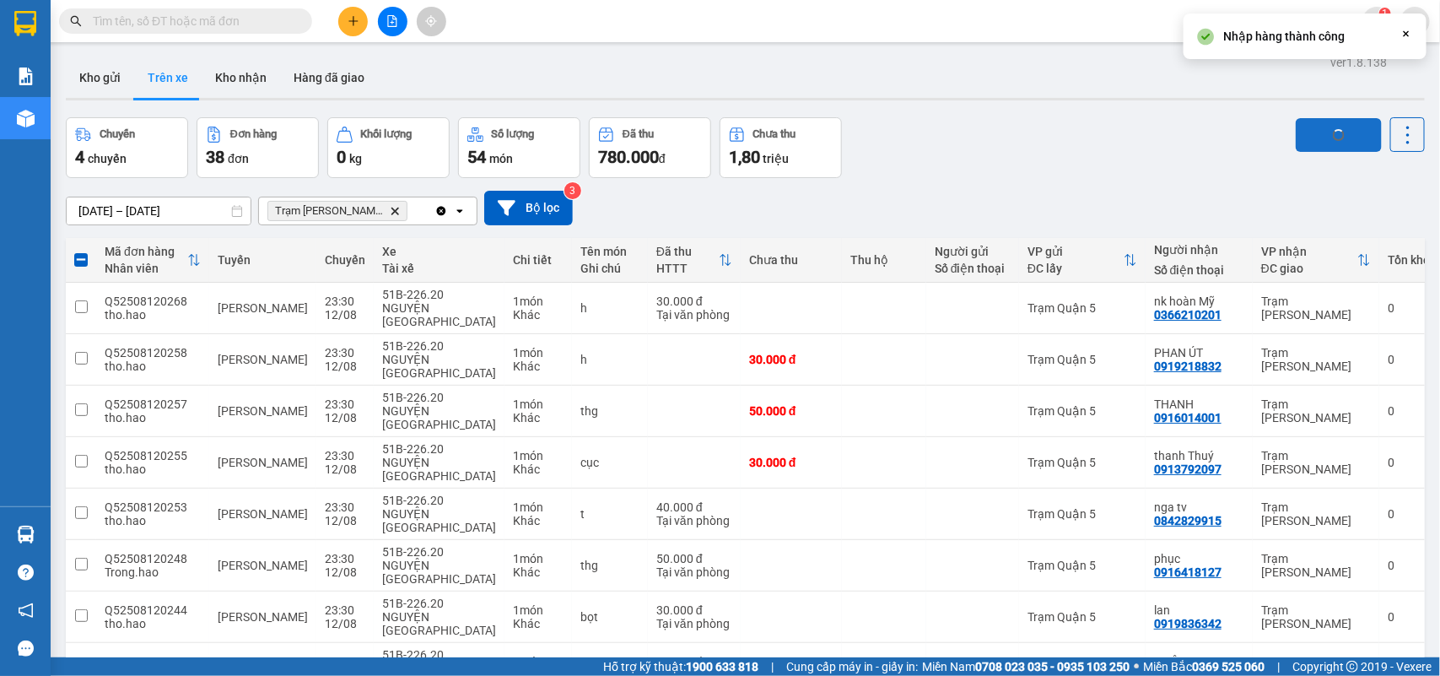
checkbox input "false"
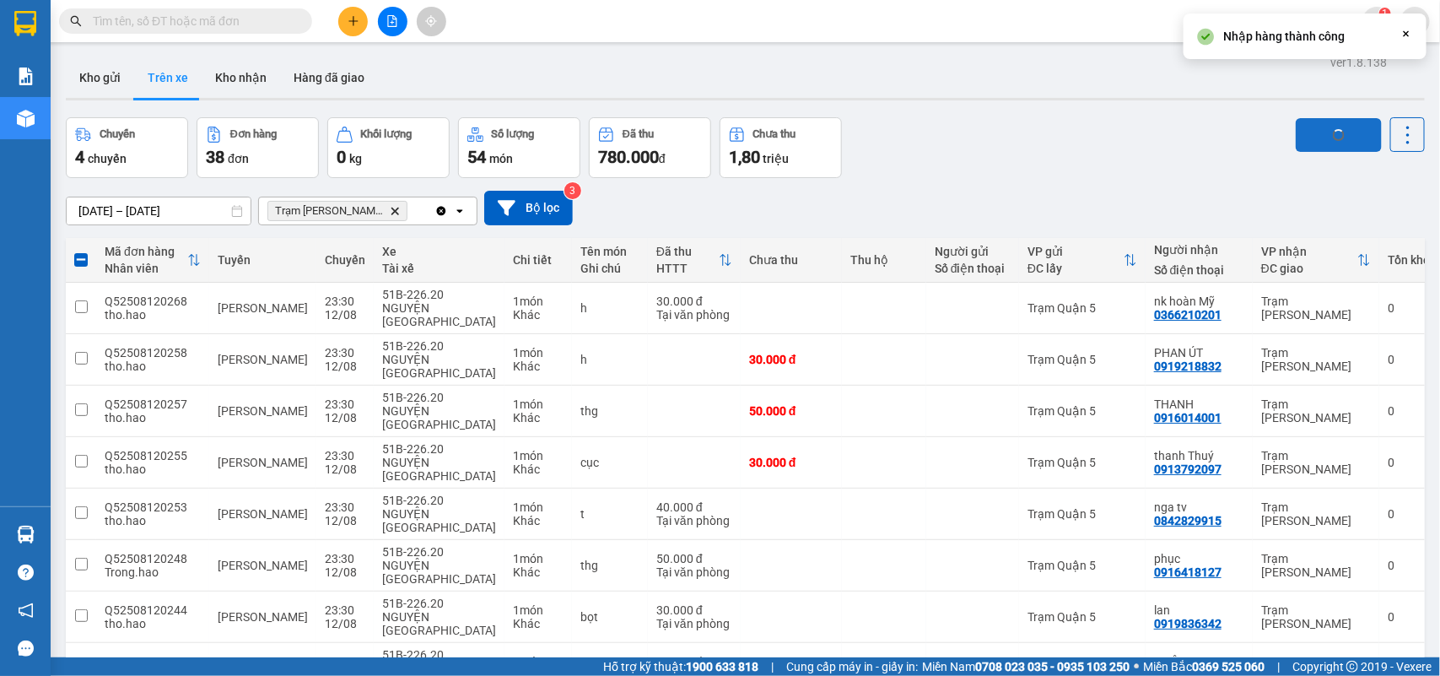
checkbox input "false"
